Goal: Find specific page/section: Find specific page/section

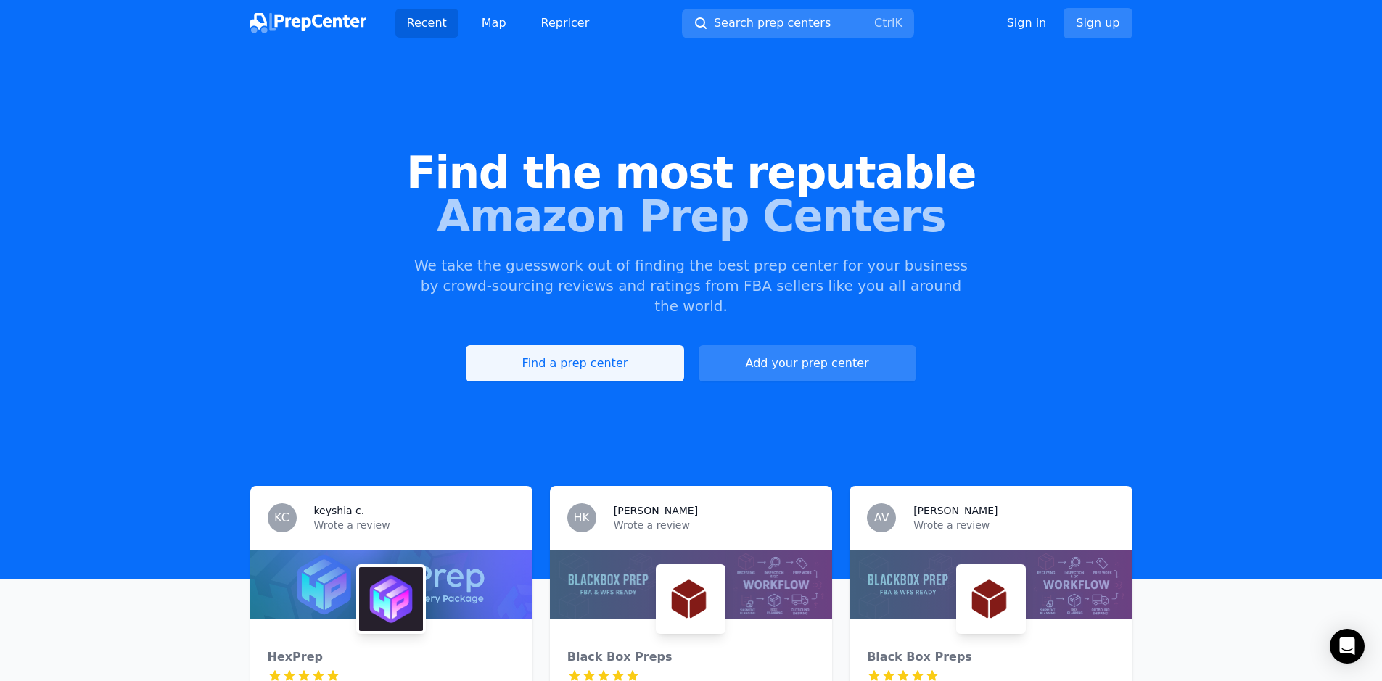
click at [555, 360] on link "Find a prep center" at bounding box center [575, 363] width 218 height 36
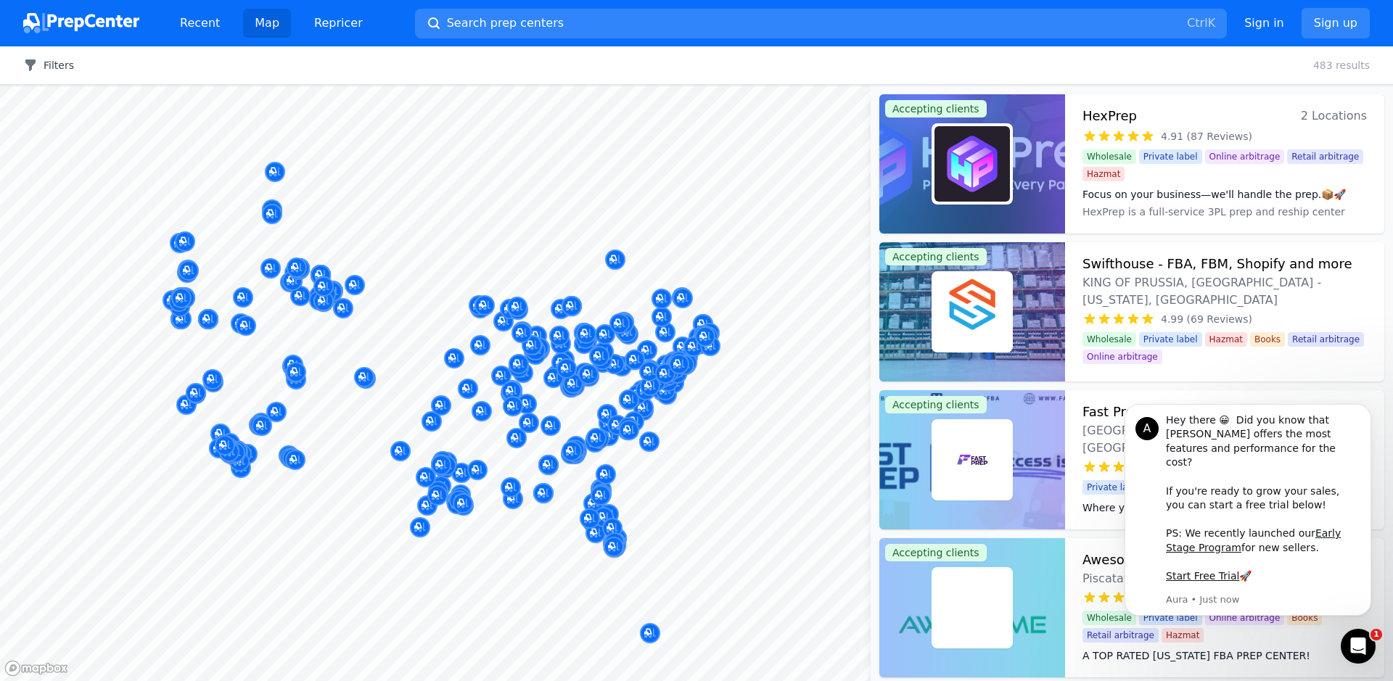
click at [53, 68] on button "Filters" at bounding box center [48, 65] width 51 height 15
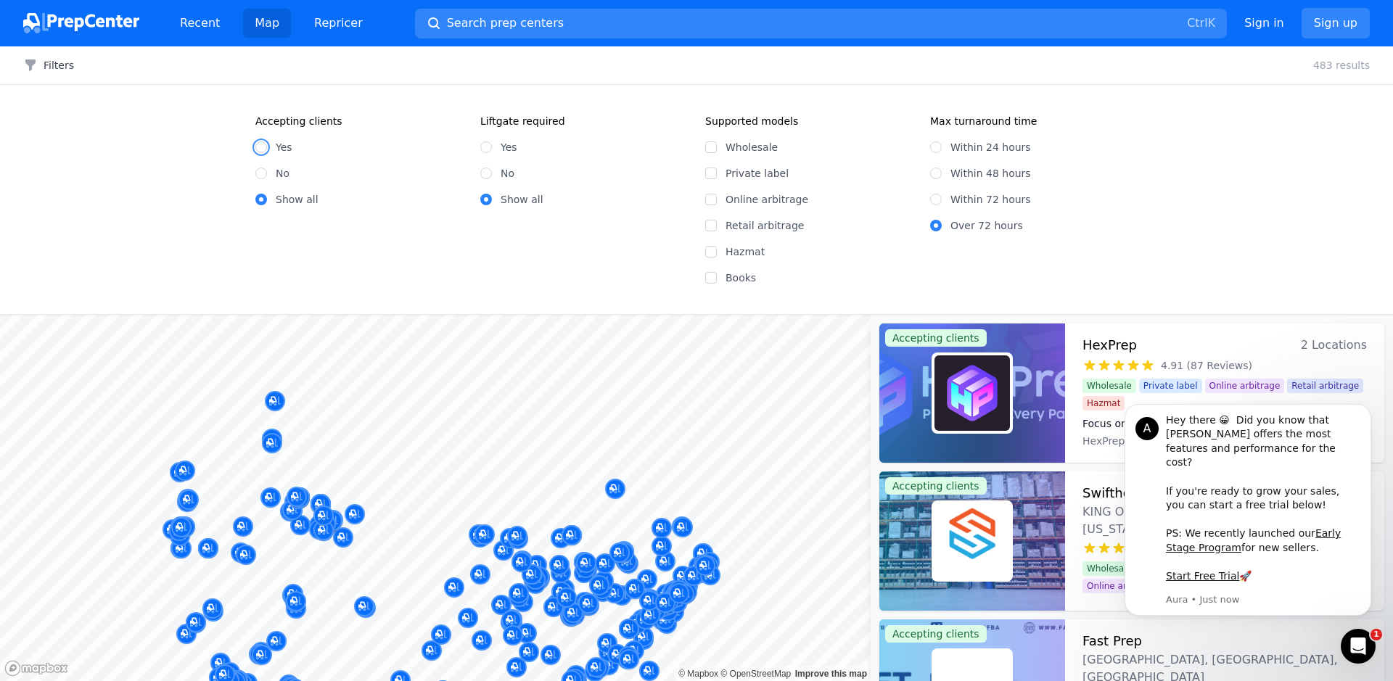
click at [264, 149] on input "Yes" at bounding box center [261, 147] width 12 height 12
radio input "true"
click at [487, 174] on input "No" at bounding box center [486, 174] width 12 height 12
radio input "true"
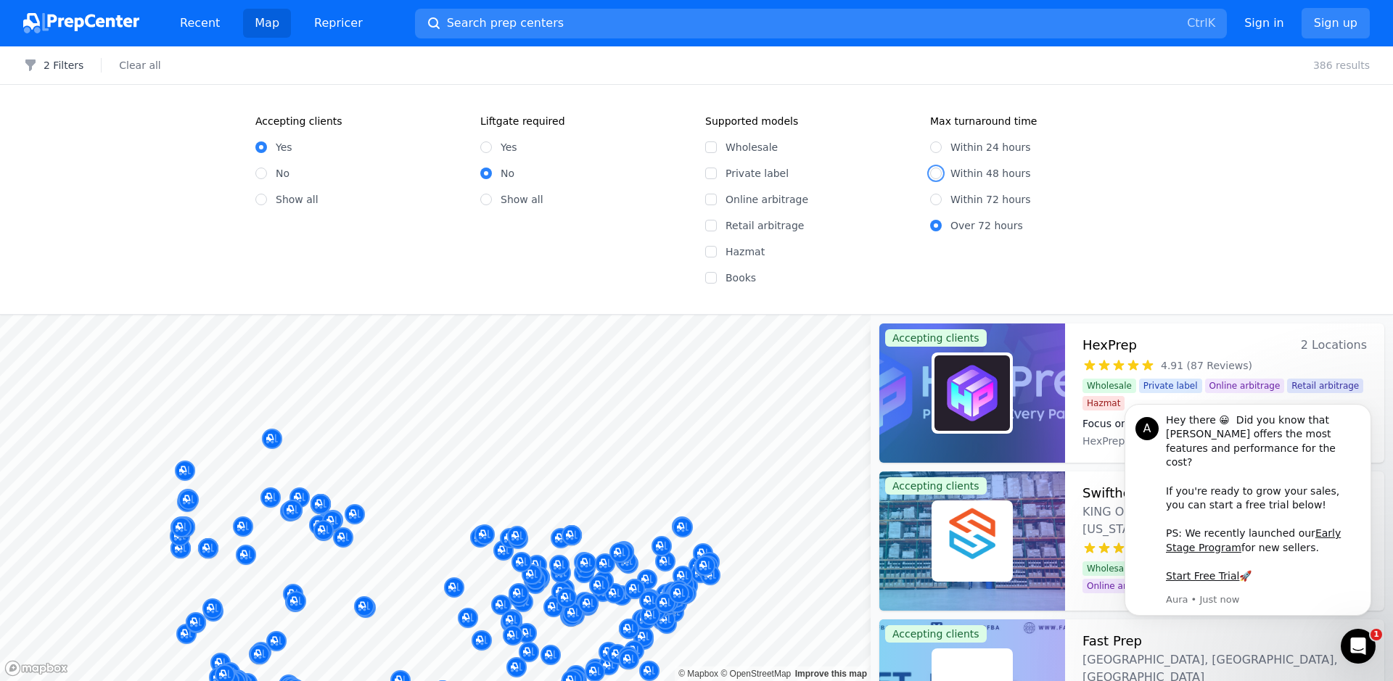
click at [934, 171] on input "Within 48 hours" at bounding box center [936, 174] width 12 height 12
radio input "true"
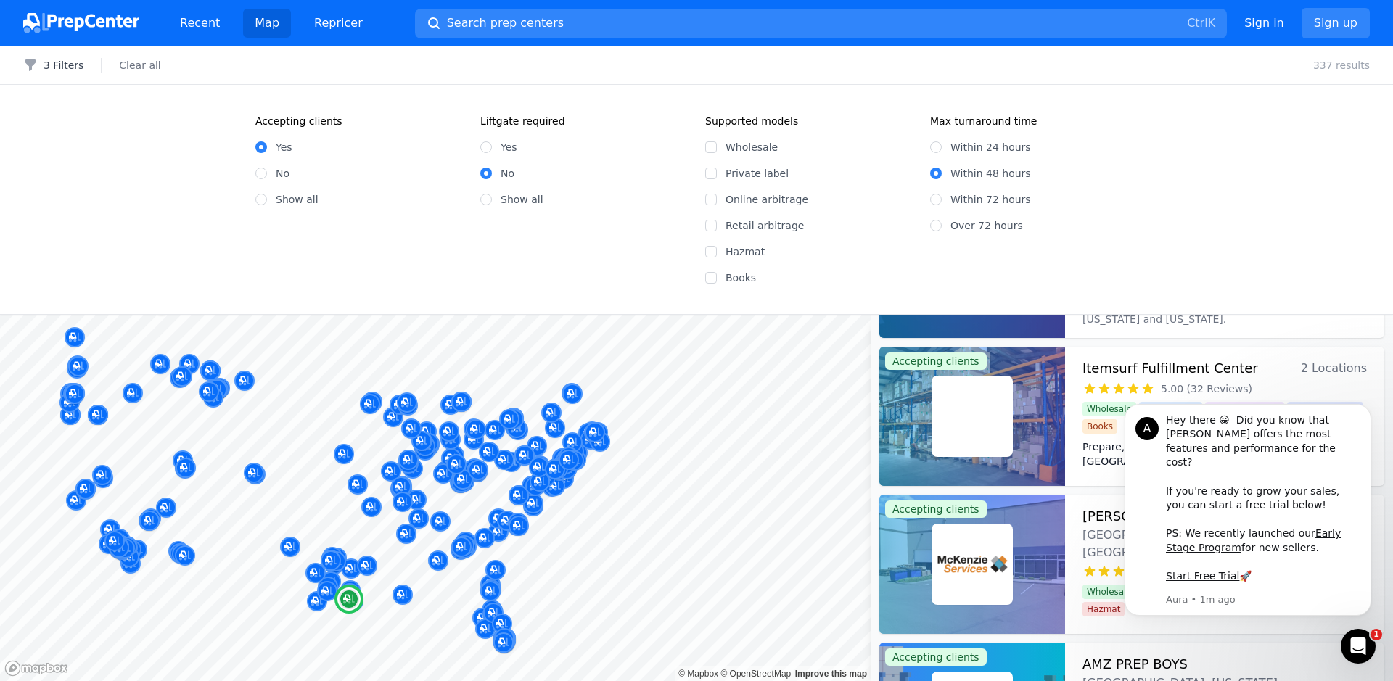
scroll to position [1233, 0]
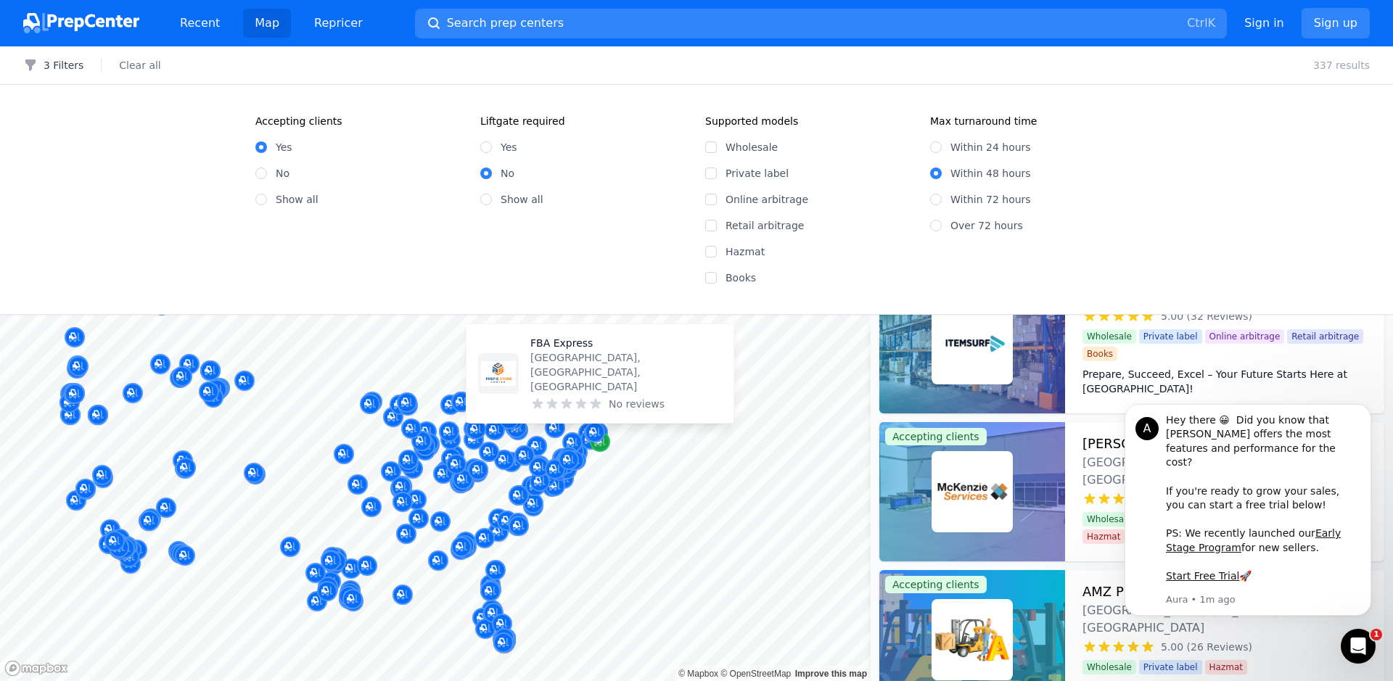
click at [591, 444] on div "Map marker" at bounding box center [600, 442] width 20 height 20
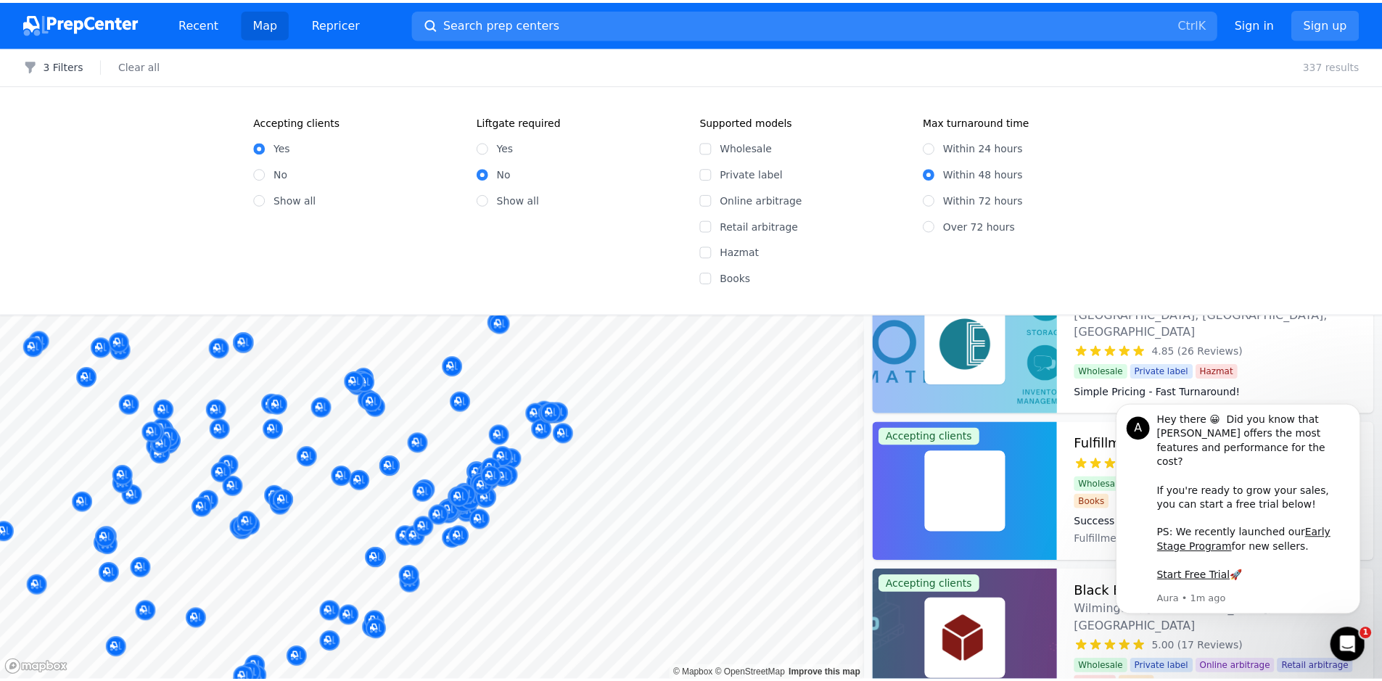
scroll to position [1140, 0]
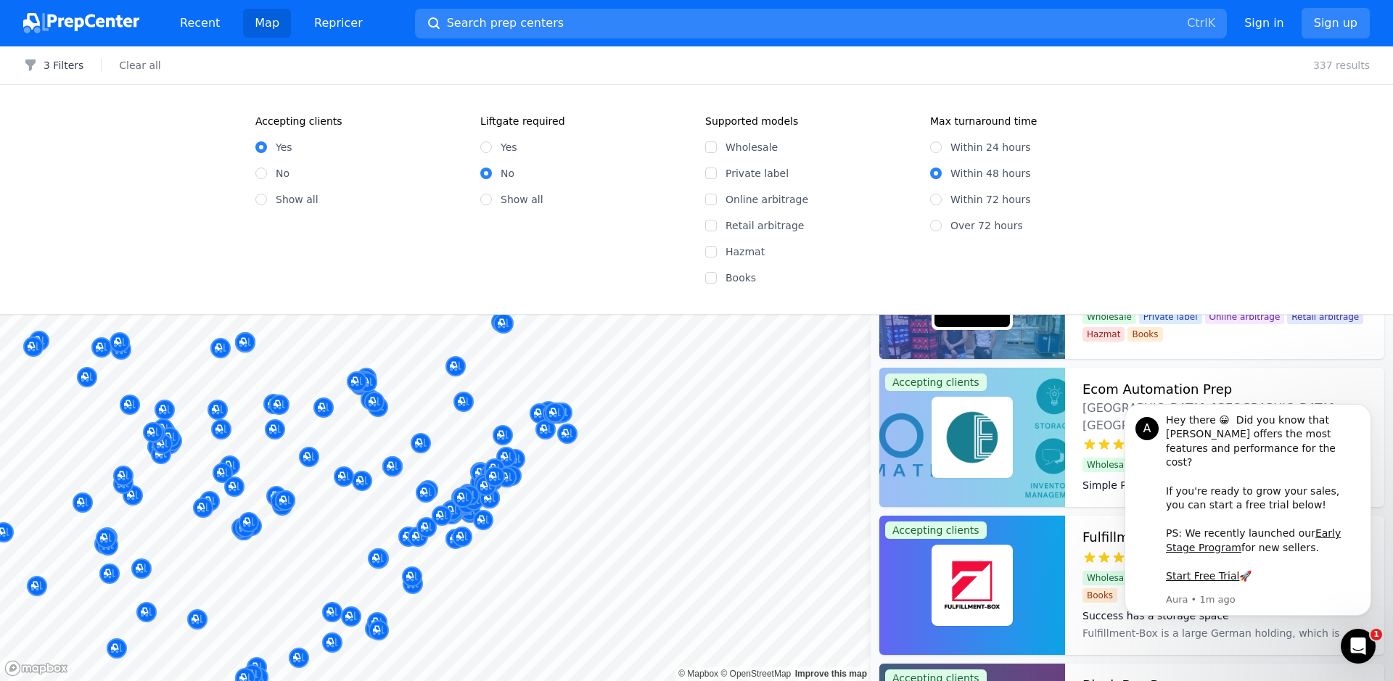
click at [665, 429] on body "Recent Map Repricer Search prep centers Ctrl K Open main menu Sign in Sign up F…" at bounding box center [696, 340] width 1393 height 681
click at [564, 437] on icon "Map marker" at bounding box center [567, 434] width 12 height 15
click at [541, 342] on p "FBA Express" at bounding box center [594, 335] width 192 height 15
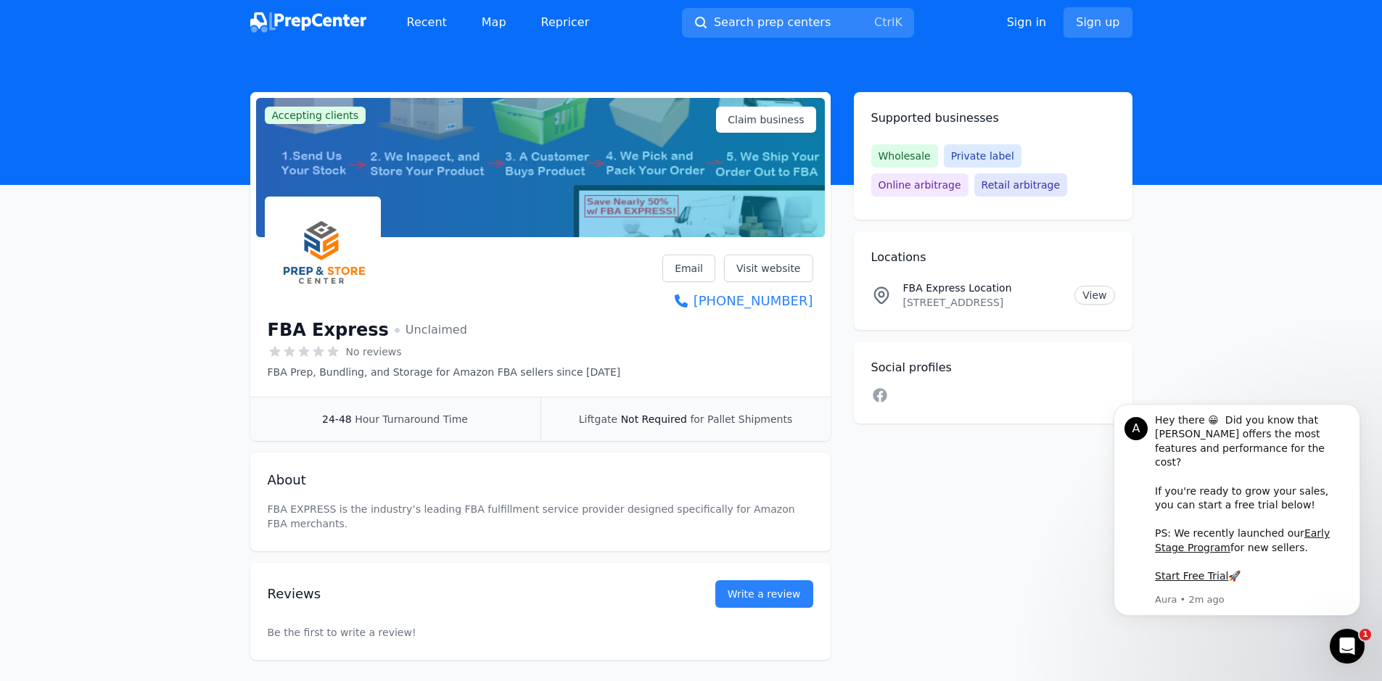
scroll to position [67, 0]
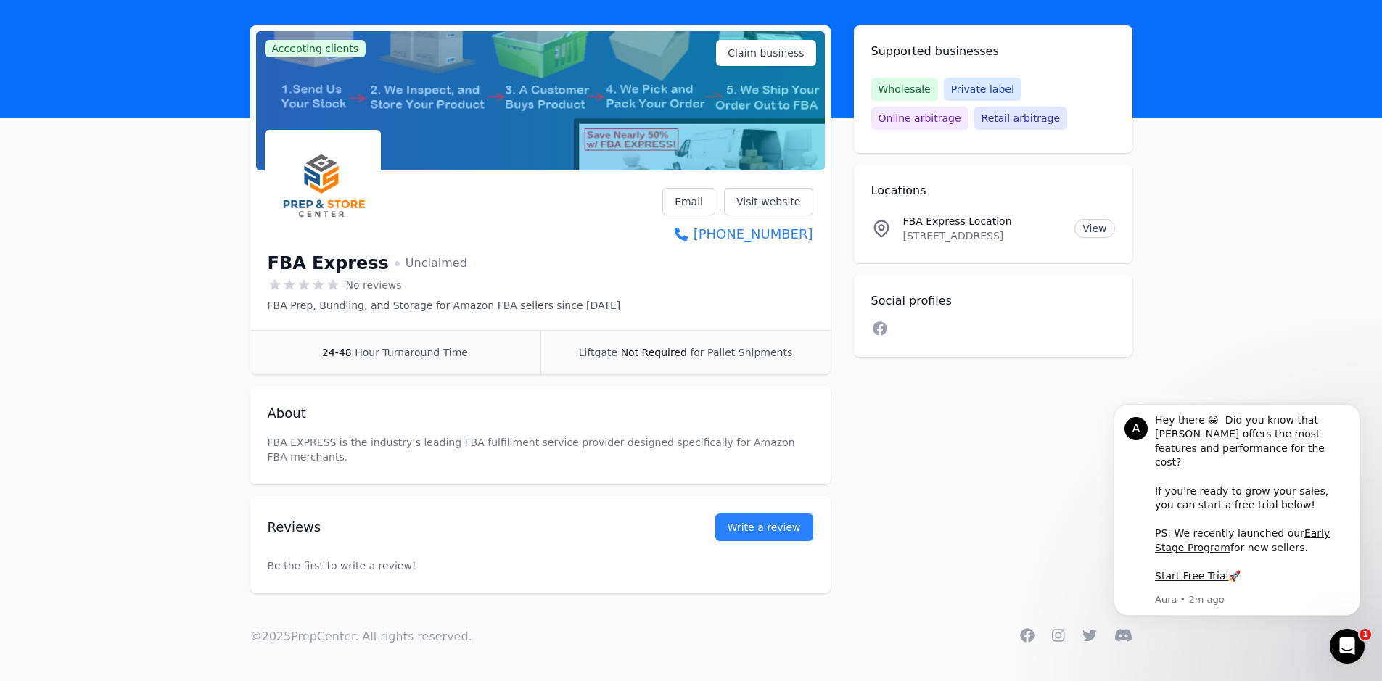
click at [1092, 230] on link "View" at bounding box center [1094, 228] width 40 height 19
